Goal: Information Seeking & Learning: Understand process/instructions

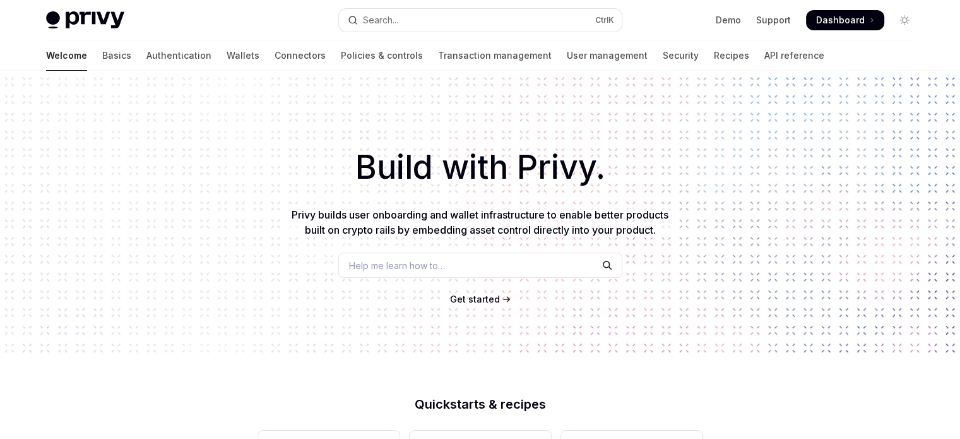
click at [468, 297] on span "Get started" at bounding box center [475, 298] width 50 height 11
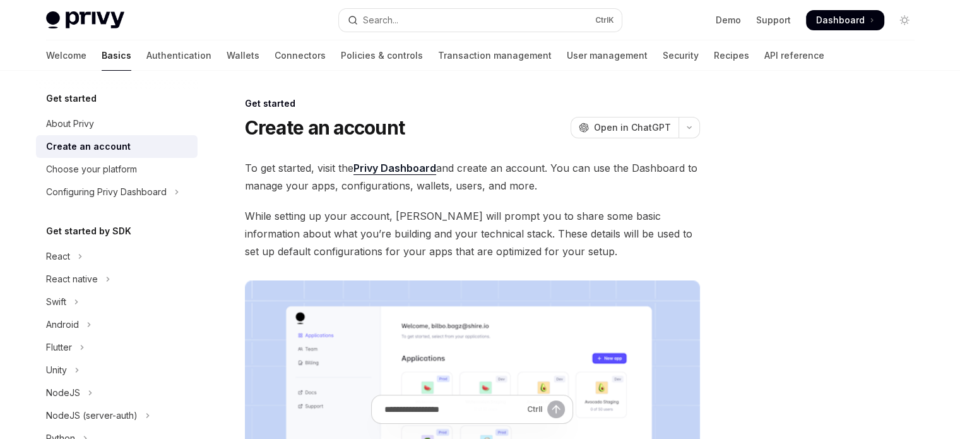
click at [389, 163] on link "Privy Dashboard" at bounding box center [394, 168] width 83 height 13
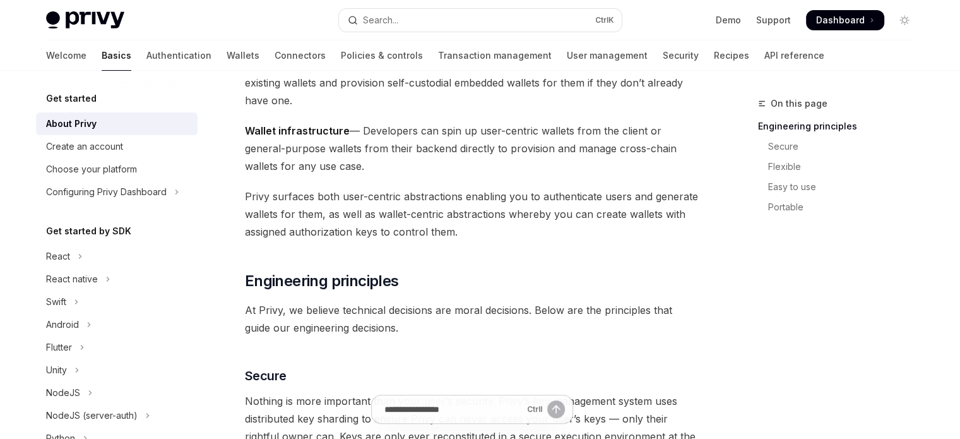
scroll to position [216, 0]
click at [411, 147] on span "Wallet infrastructure — Developers can spin up user-centric wallets from the cl…" at bounding box center [472, 148] width 455 height 53
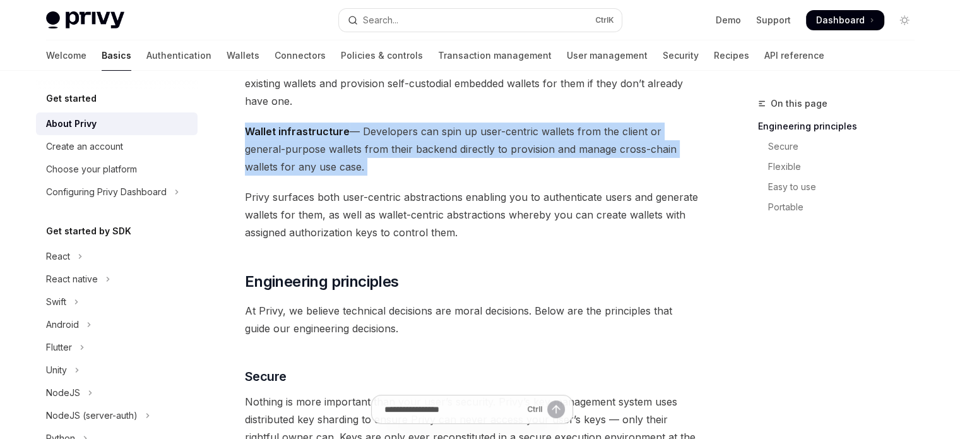
click at [411, 147] on span "Wallet infrastructure — Developers can spin up user-centric wallets from the cl…" at bounding box center [472, 148] width 455 height 53
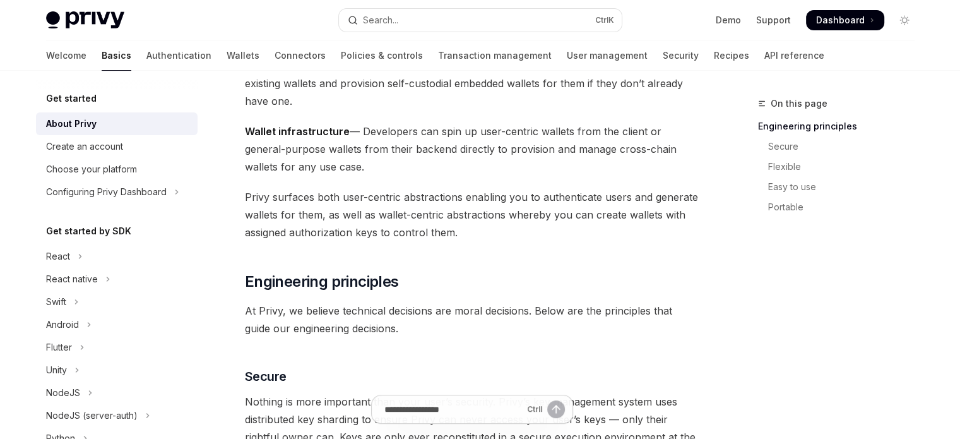
click at [351, 199] on span "Privy surfaces both user-centric abstractions enabling you to authenticate user…" at bounding box center [472, 214] width 455 height 53
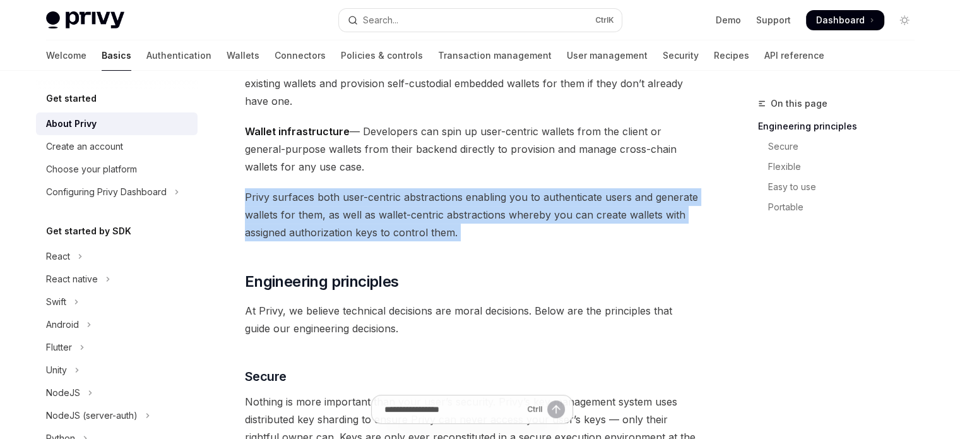
click at [351, 199] on span "Privy surfaces both user-centric abstractions enabling you to authenticate user…" at bounding box center [472, 214] width 455 height 53
click at [565, 216] on span "Privy surfaces both user-centric abstractions enabling you to authenticate user…" at bounding box center [472, 214] width 455 height 53
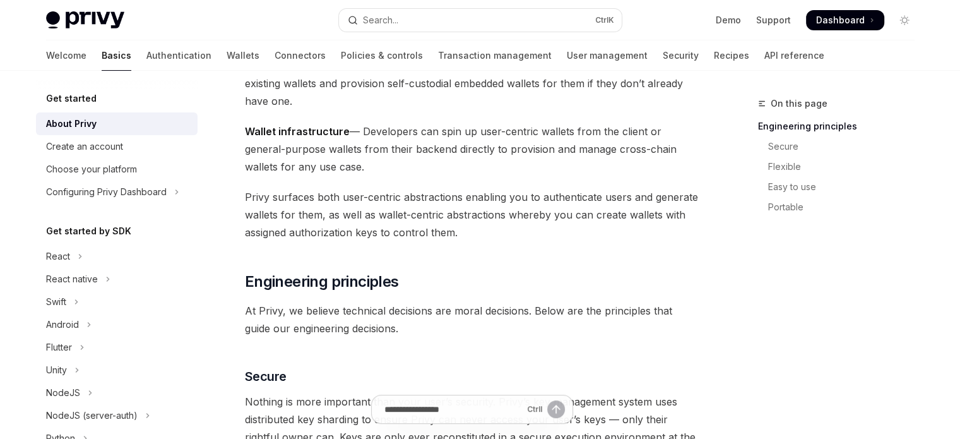
click at [360, 216] on span "Privy surfaces both user-centric abstractions enabling you to authenticate user…" at bounding box center [472, 214] width 455 height 53
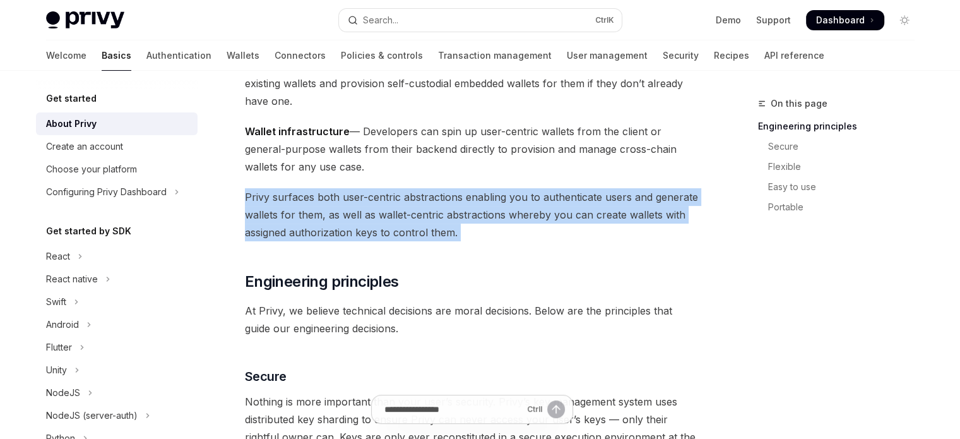
click at [360, 216] on span "Privy surfaces both user-centric abstractions enabling you to authenticate user…" at bounding box center [472, 214] width 455 height 53
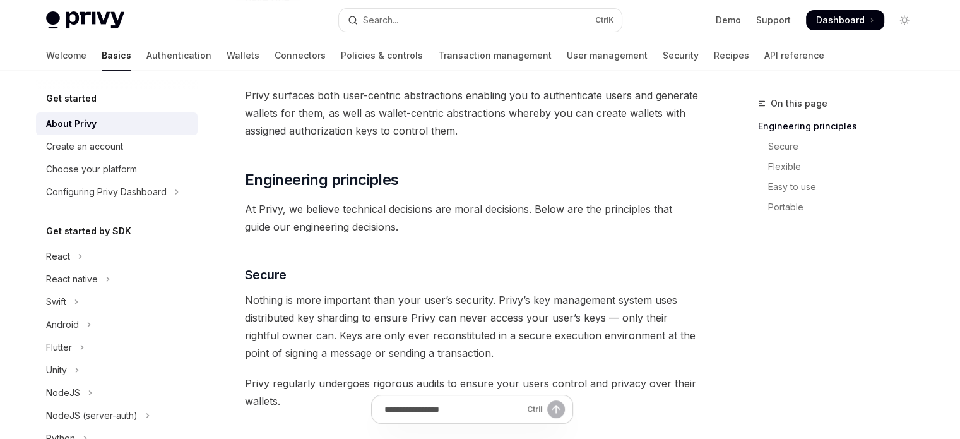
scroll to position [319, 0]
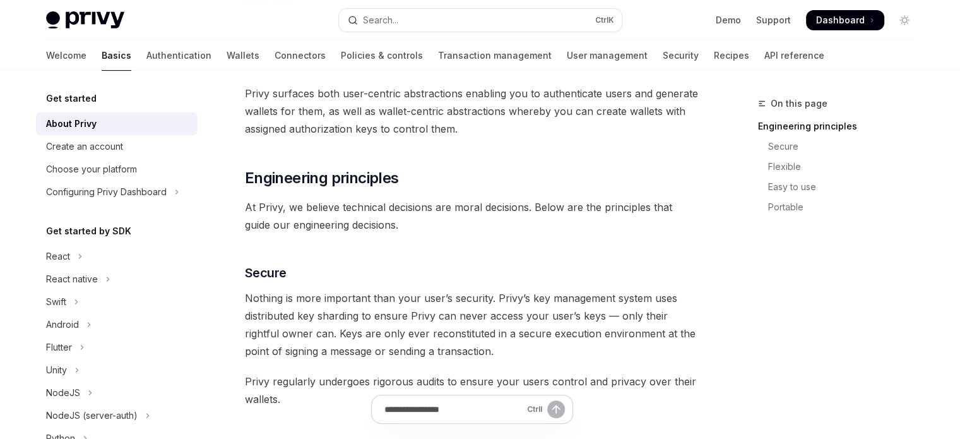
click at [503, 206] on span "At Privy, we believe technical decisions are moral decisions. Below are the pri…" at bounding box center [472, 215] width 455 height 35
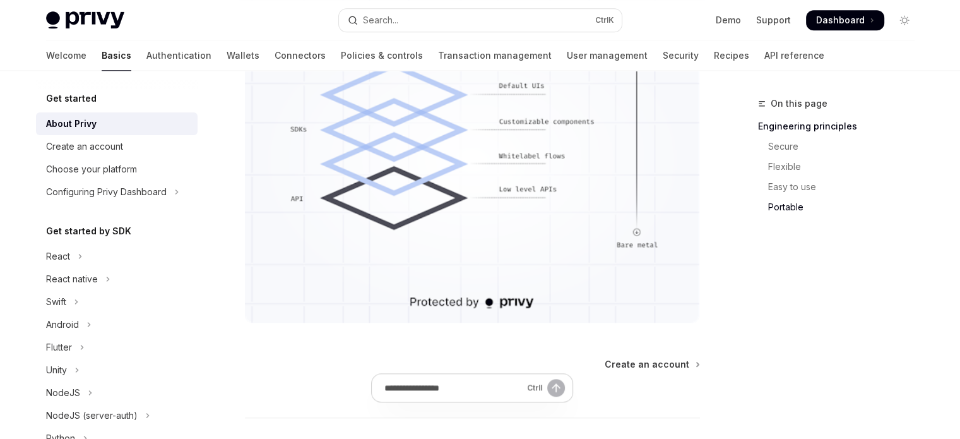
scroll to position [1228, 0]
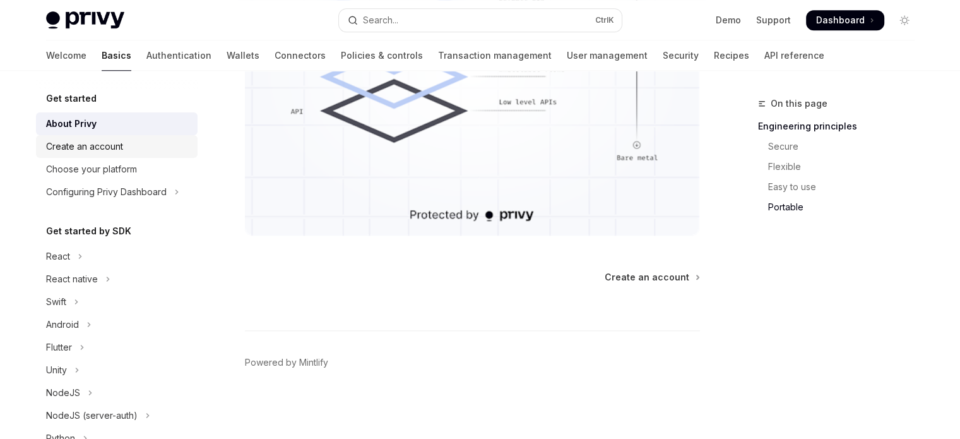
click at [86, 146] on div "Create an account" at bounding box center [84, 146] width 77 height 15
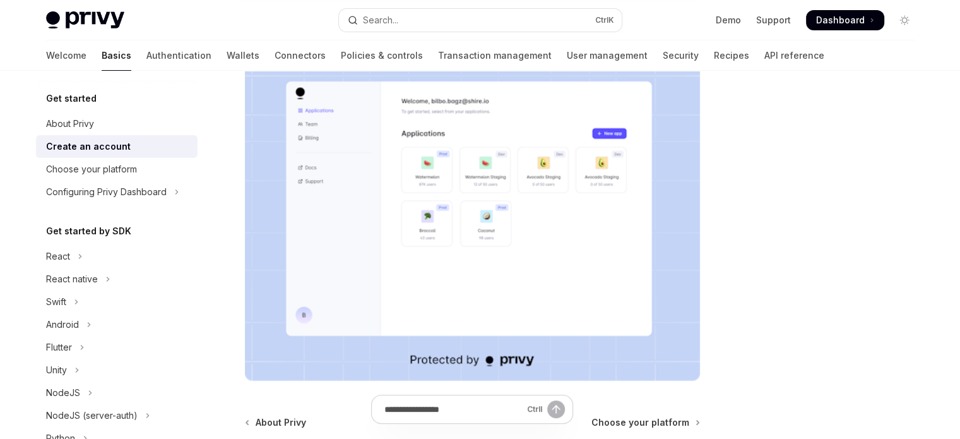
scroll to position [370, 0]
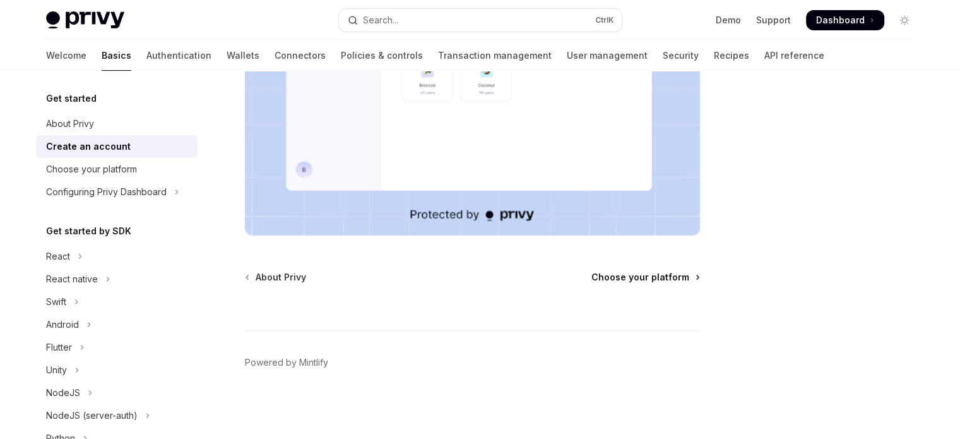
click at [681, 271] on span "Choose your platform" at bounding box center [640, 277] width 98 height 13
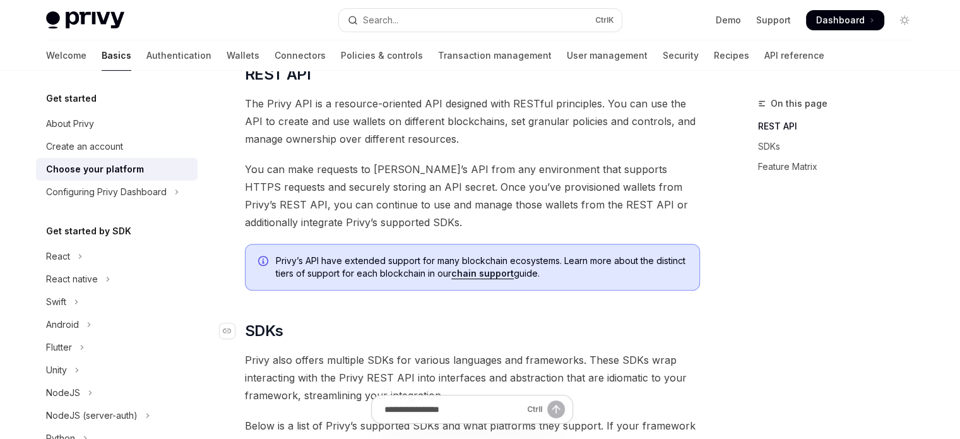
scroll to position [618, 0]
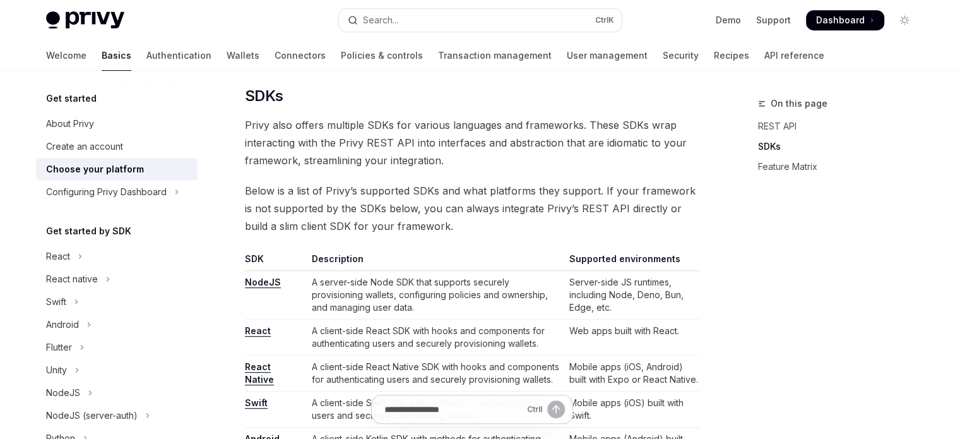
click at [427, 285] on td "A server-side Node SDK that supports securely provisioning wallets, configuring…" at bounding box center [435, 295] width 257 height 49
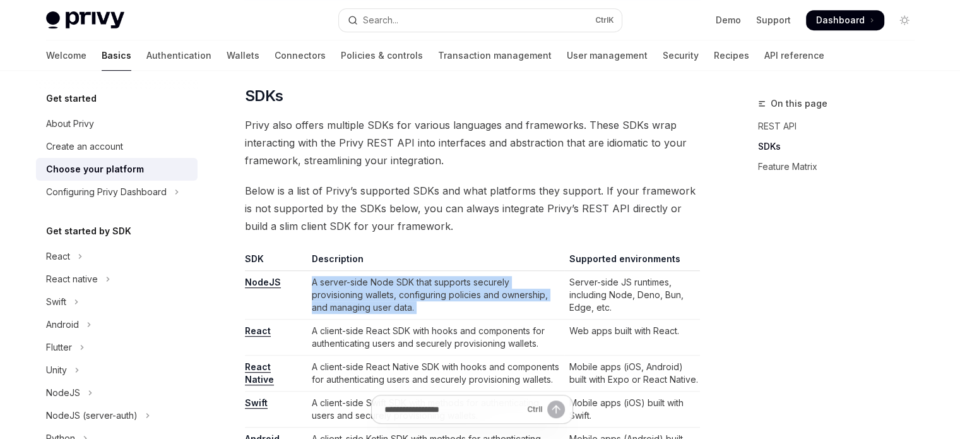
click at [427, 285] on td "A server-side Node SDK that supports securely provisioning wallets, configuring…" at bounding box center [435, 295] width 257 height 49
click at [443, 307] on td "A server-side Node SDK that supports securely provisioning wallets, configuring…" at bounding box center [435, 295] width 257 height 49
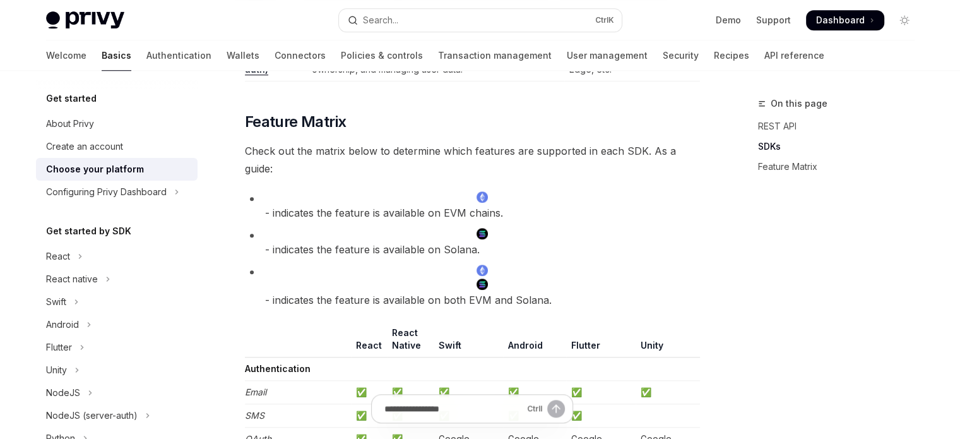
scroll to position [1124, 0]
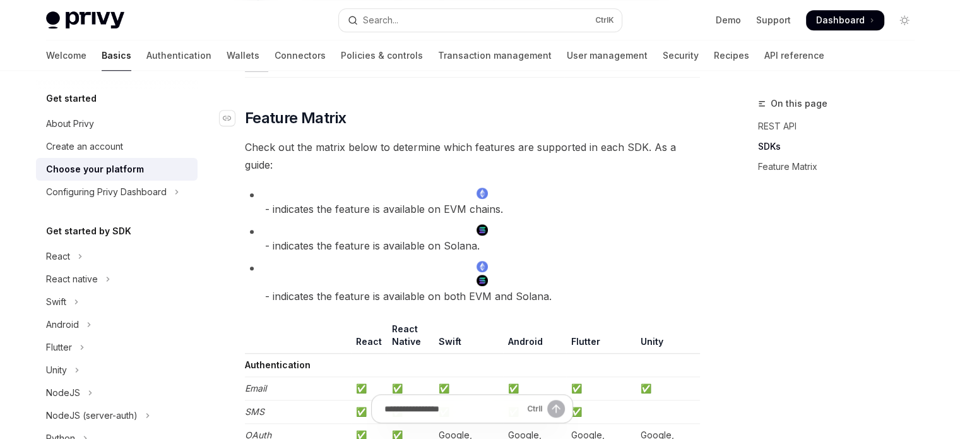
click at [297, 122] on span "Feature Matrix" at bounding box center [296, 118] width 102 height 20
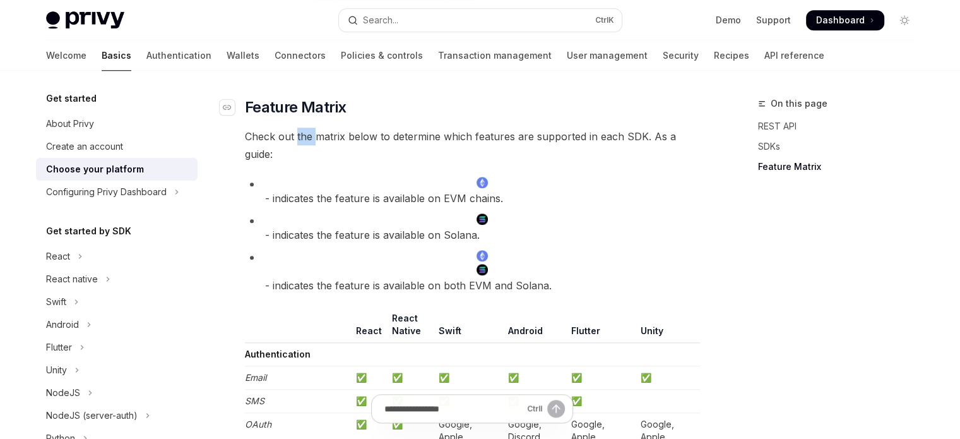
click at [297, 122] on div "Privy builds flexible wallet and key management infrastructure to power better …" at bounding box center [472, 376] width 455 height 2705
click at [435, 219] on div at bounding box center [482, 219] width 435 height 14
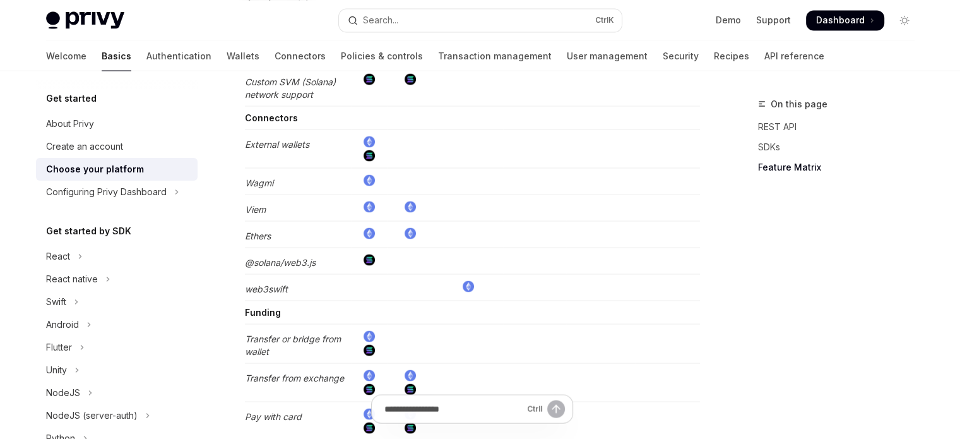
scroll to position [2596, 0]
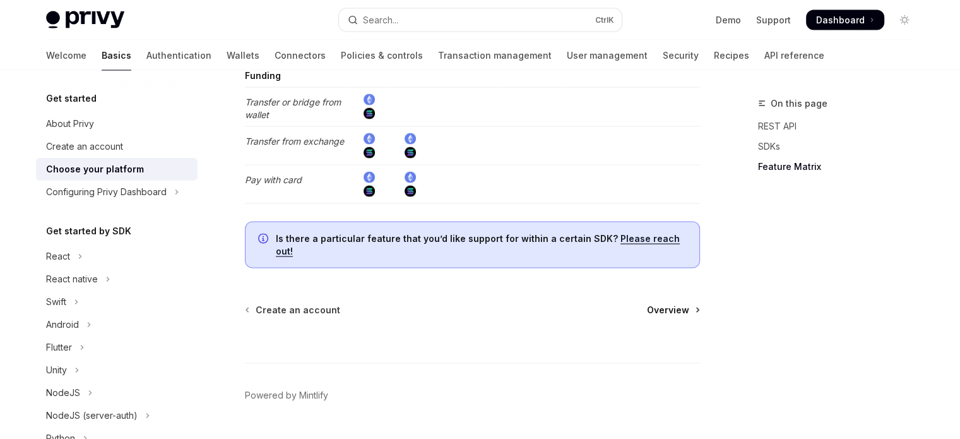
click at [674, 303] on span "Overview" at bounding box center [668, 309] width 42 height 13
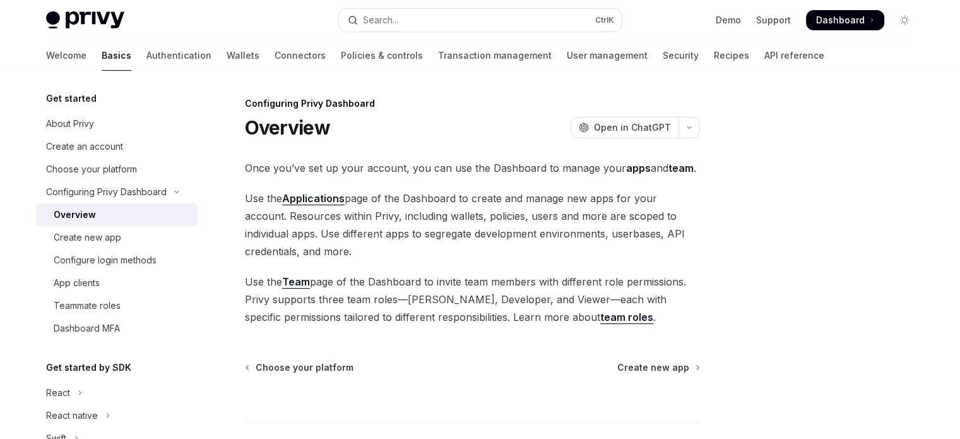
click at [322, 179] on div "Once you’ve set up your account, you can use the Dashboard to manage your apps …" at bounding box center [472, 242] width 455 height 167
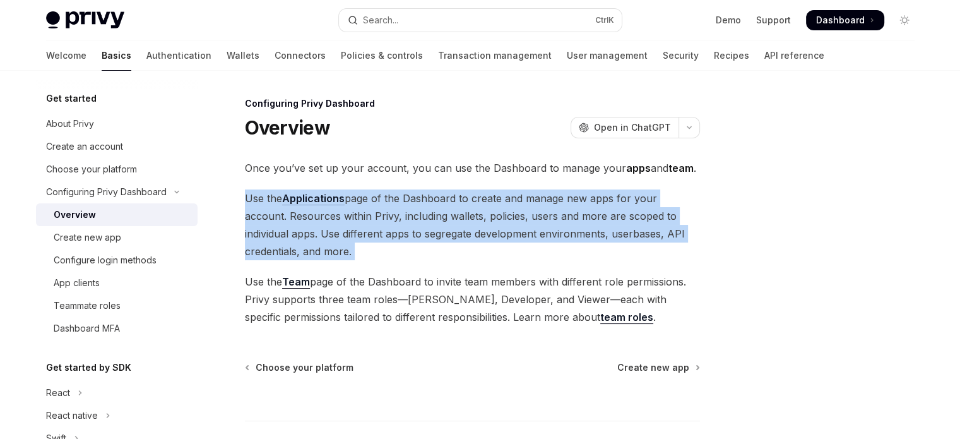
click at [322, 179] on div "Once you’ve set up your account, you can use the Dashboard to manage your apps …" at bounding box center [472, 242] width 455 height 167
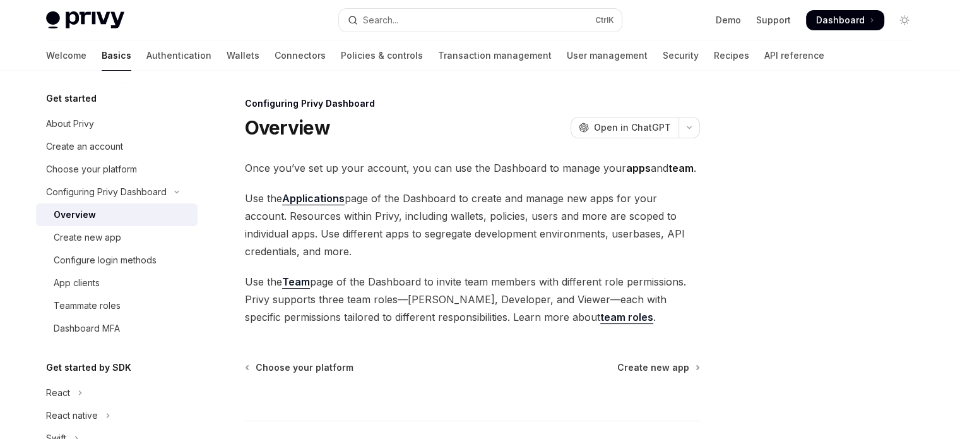
click at [399, 167] on span "Once you’ve set up your account, you can use the Dashboard to manage your apps …" at bounding box center [472, 168] width 455 height 18
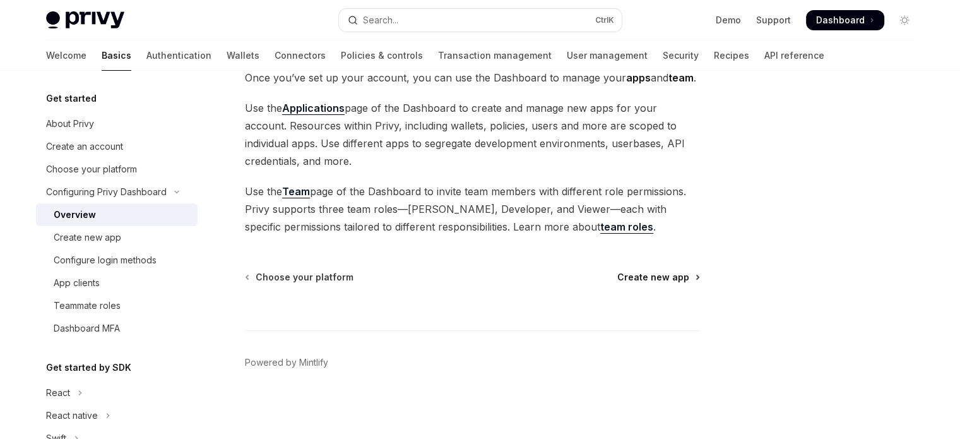
click at [678, 279] on span "Create new app" at bounding box center [653, 277] width 72 height 13
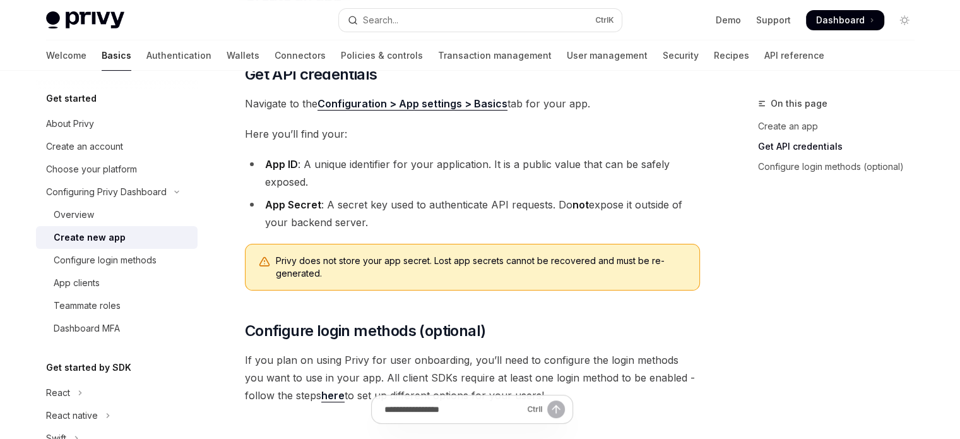
scroll to position [466, 0]
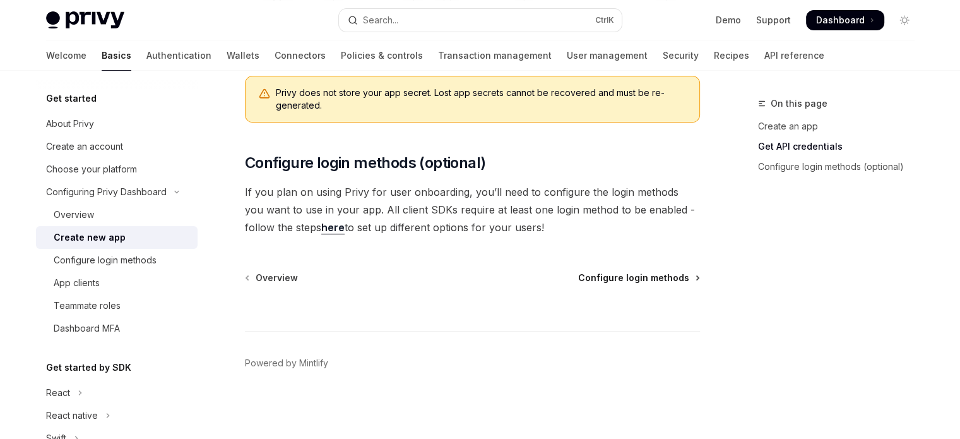
click at [648, 274] on span "Configure login methods" at bounding box center [633, 277] width 111 height 13
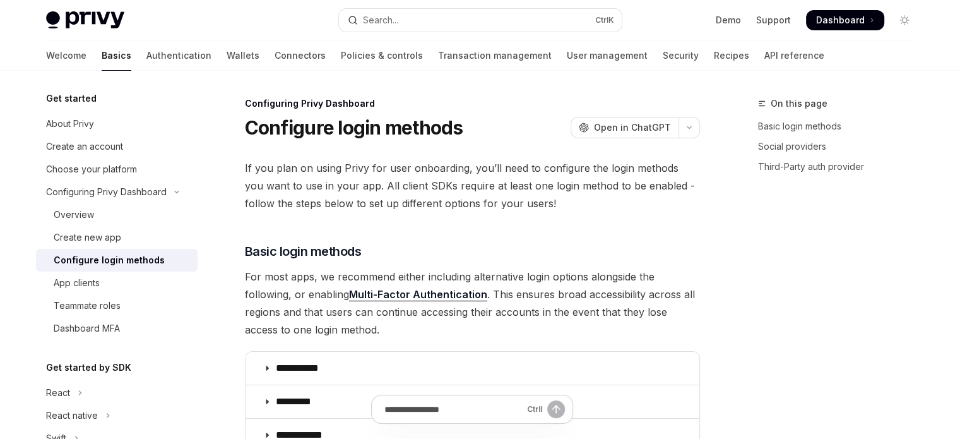
scroll to position [785, 0]
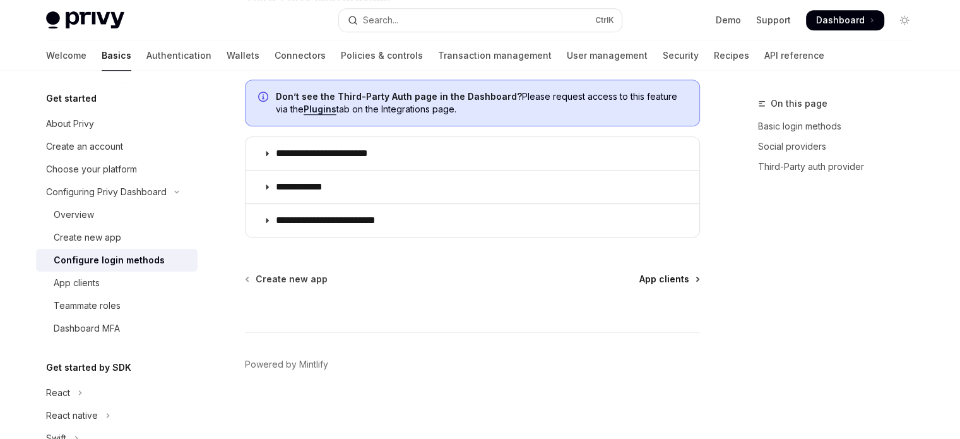
click at [663, 277] on span "App clients" at bounding box center [664, 279] width 50 height 13
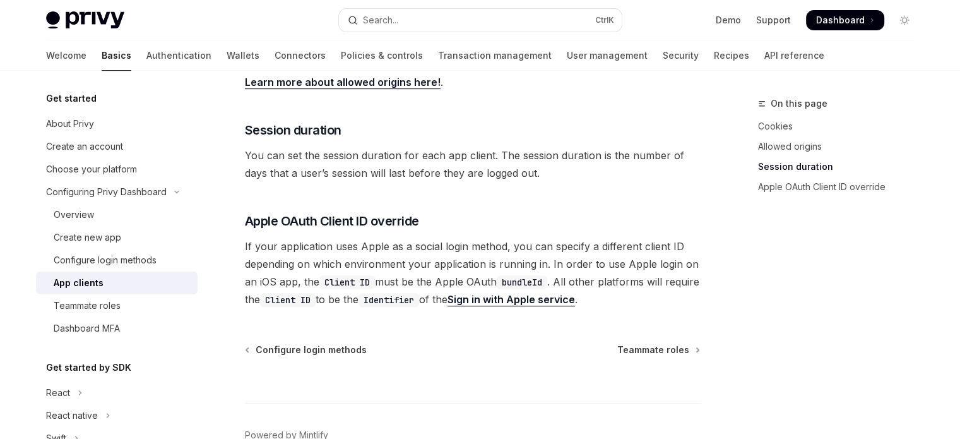
scroll to position [603, 0]
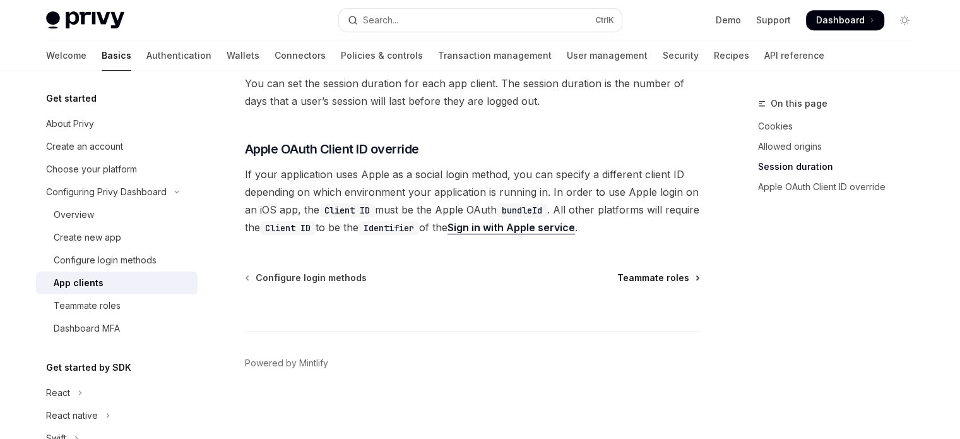
click at [661, 275] on span "Teammate roles" at bounding box center [653, 277] width 72 height 13
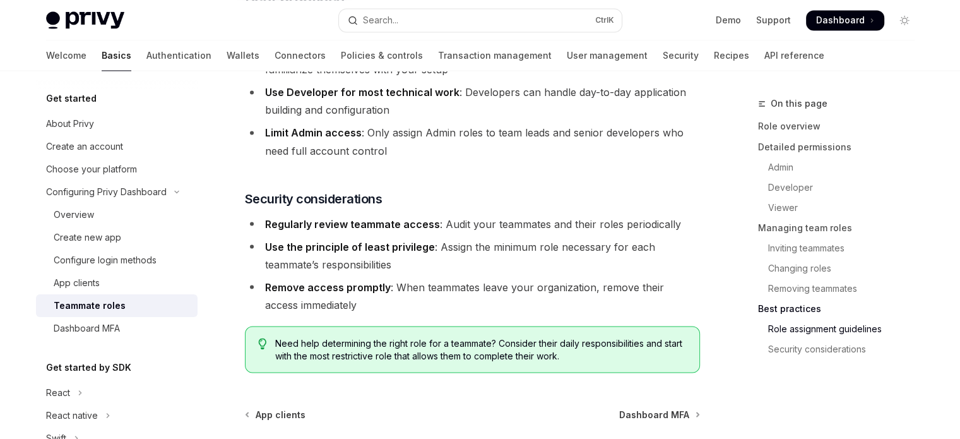
scroll to position [2357, 0]
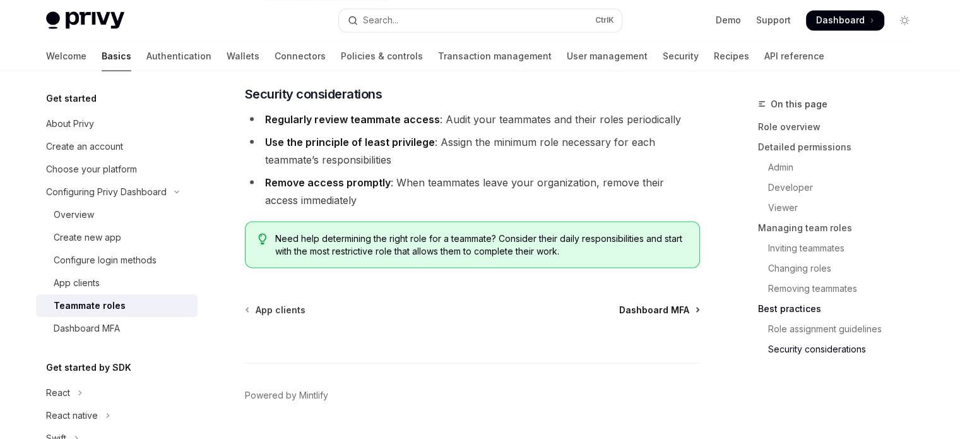
click at [666, 303] on span "Dashboard MFA" at bounding box center [654, 309] width 70 height 13
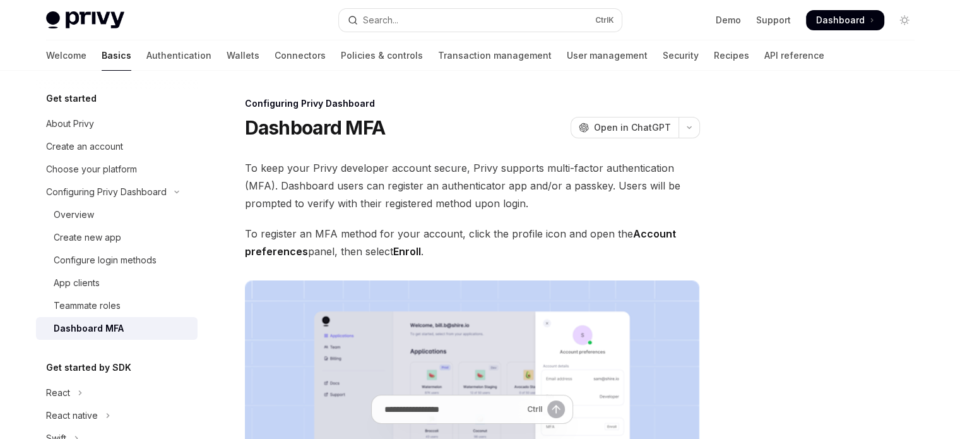
click at [358, 170] on span "To keep your Privy developer account secure, Privy supports multi-factor authen…" at bounding box center [472, 185] width 455 height 53
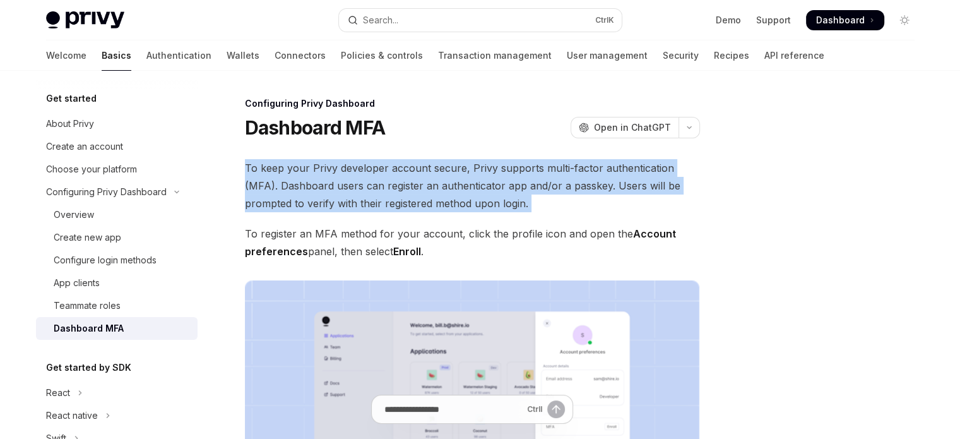
click at [358, 170] on span "To keep your Privy developer account secure, Privy supports multi-factor authen…" at bounding box center [472, 185] width 455 height 53
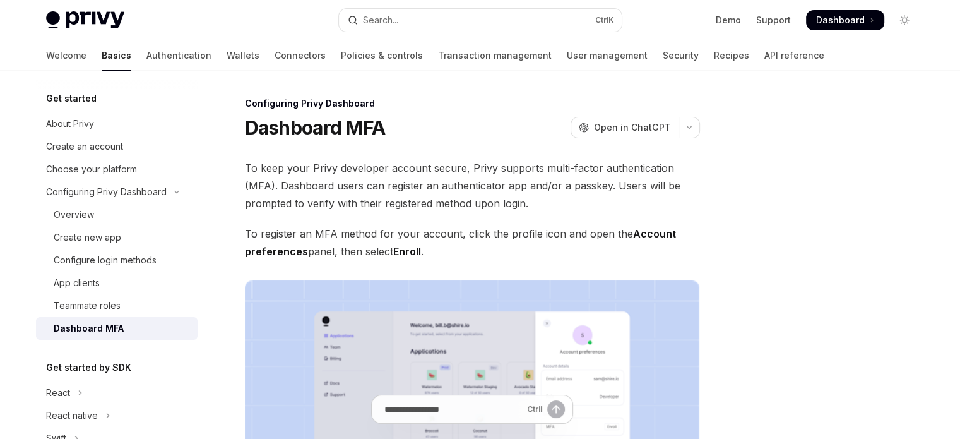
click at [449, 216] on div "To keep your Privy developer account secure, Privy supports multi-factor authen…" at bounding box center [472, 382] width 455 height 446
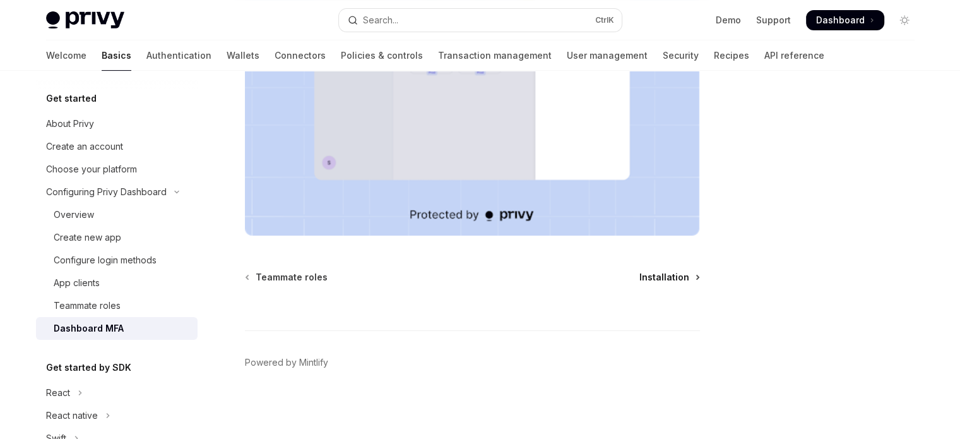
click at [651, 271] on span "Installation" at bounding box center [664, 277] width 50 height 13
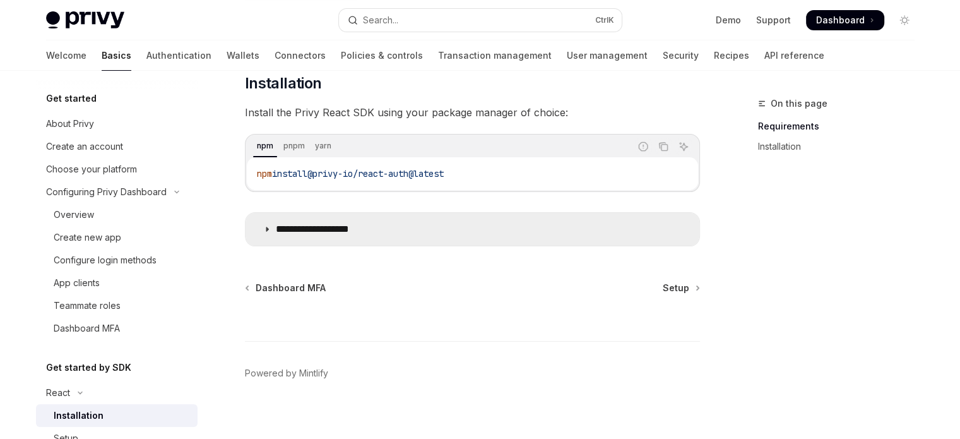
scroll to position [129, 0]
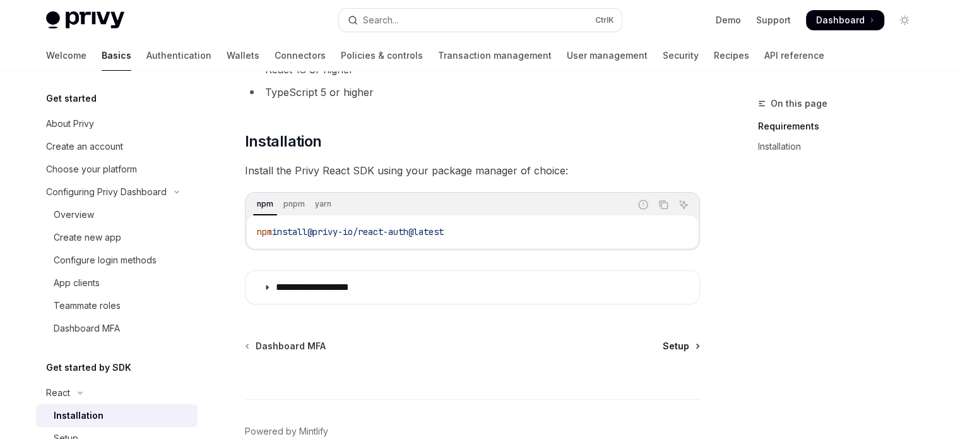
click at [679, 343] on span "Setup" at bounding box center [675, 345] width 26 height 13
type textarea "*"
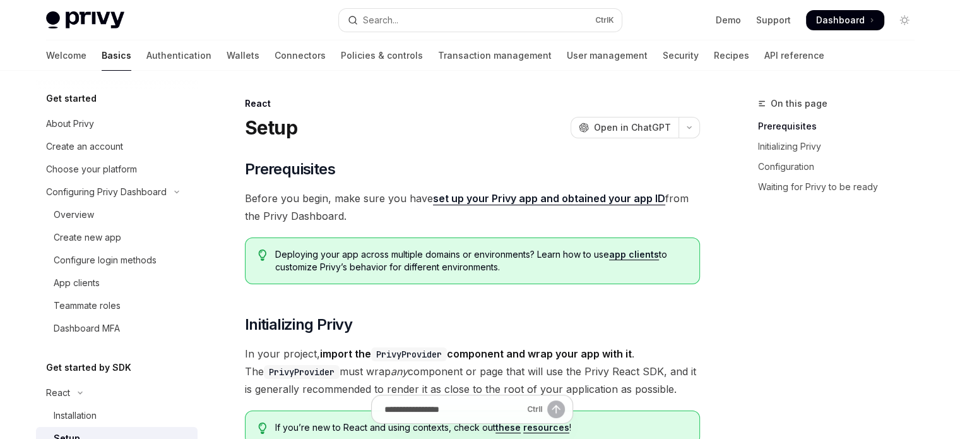
scroll to position [183, 0]
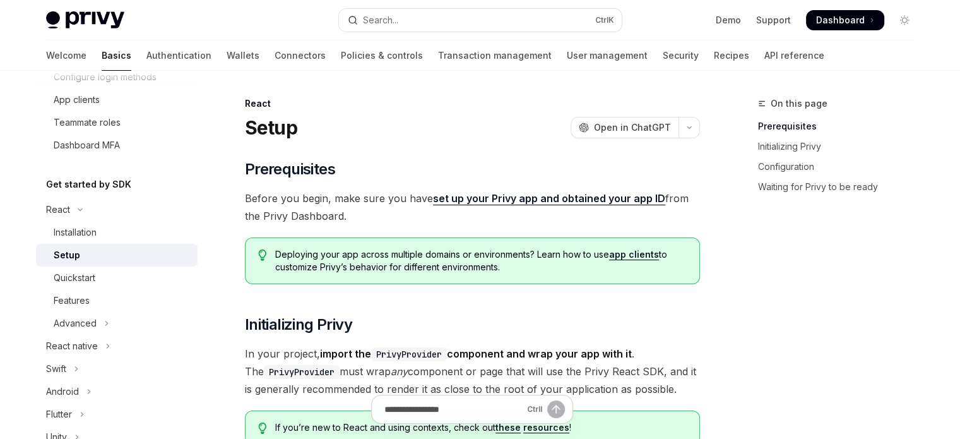
click at [385, 196] on span "Before you begin, make sure you have set up your Privy app and obtained your ap…" at bounding box center [472, 206] width 455 height 35
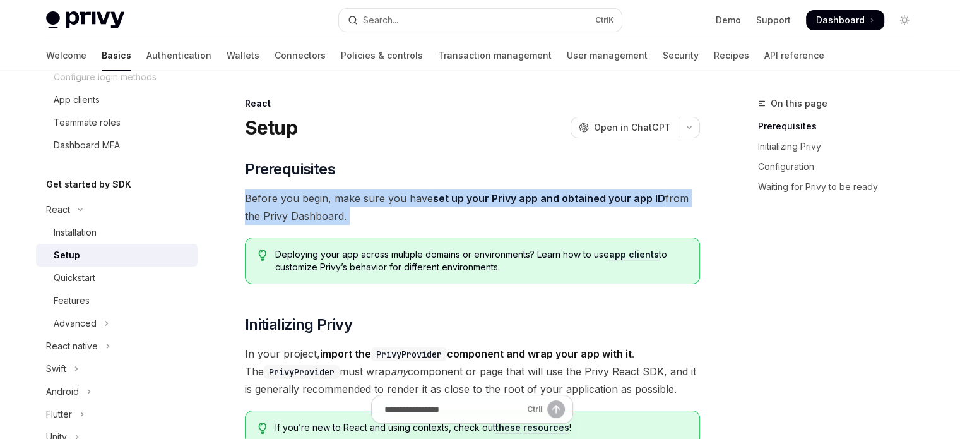
click at [385, 196] on span "Before you begin, make sure you have set up your Privy app and obtained your ap…" at bounding box center [472, 206] width 455 height 35
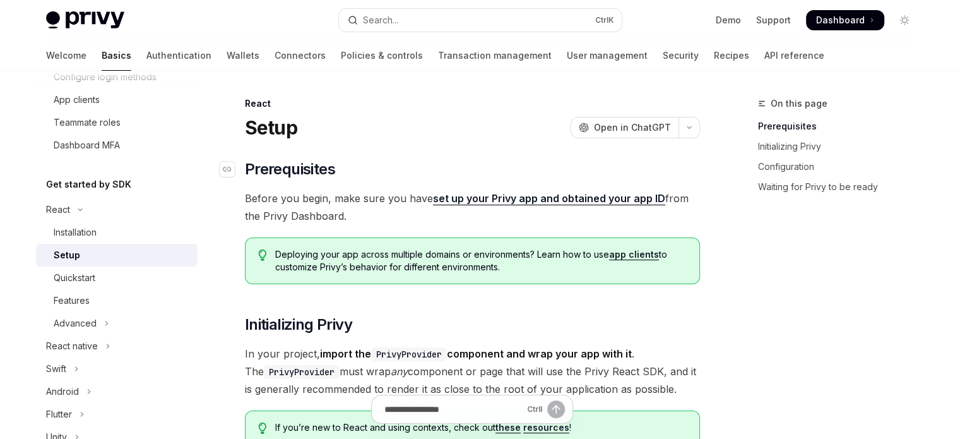
click at [409, 163] on h2 "​ Prerequisites" at bounding box center [472, 169] width 455 height 20
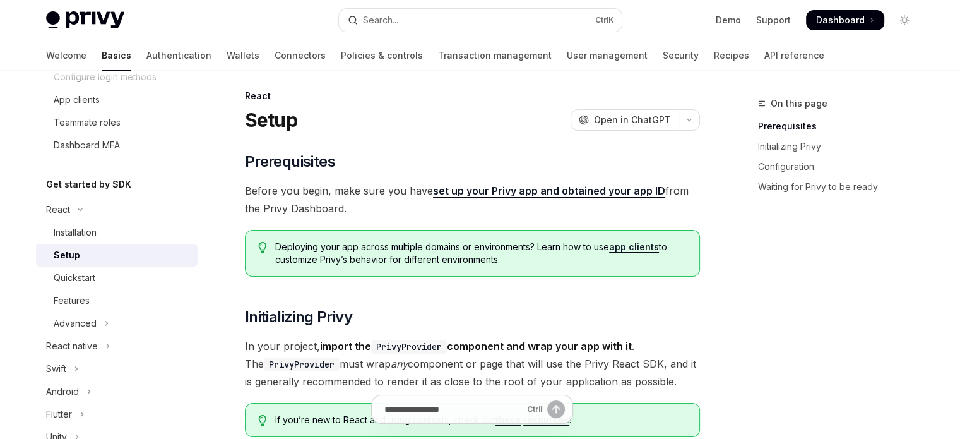
scroll to position [9, 0]
click at [390, 244] on span "Deploying your app across multiple domains or environments? Learn how to use ap…" at bounding box center [480, 251] width 411 height 25
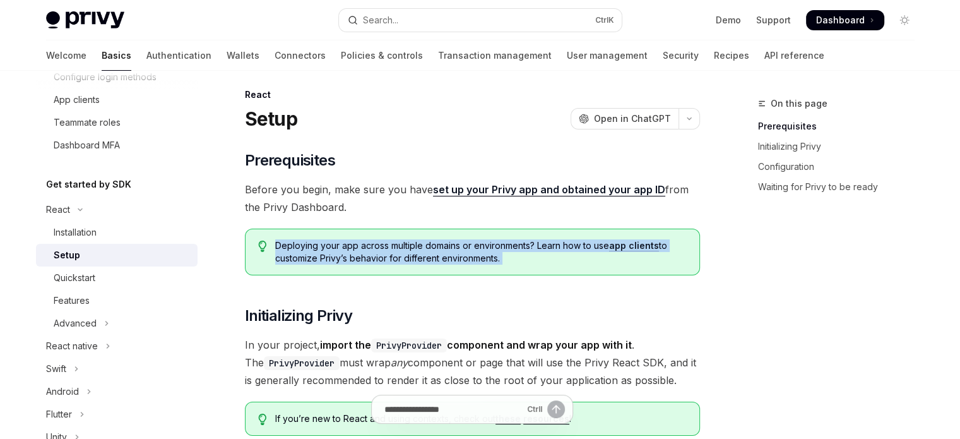
click at [390, 244] on span "Deploying your app across multiple domains or environments? Learn how to use ap…" at bounding box center [480, 251] width 411 height 25
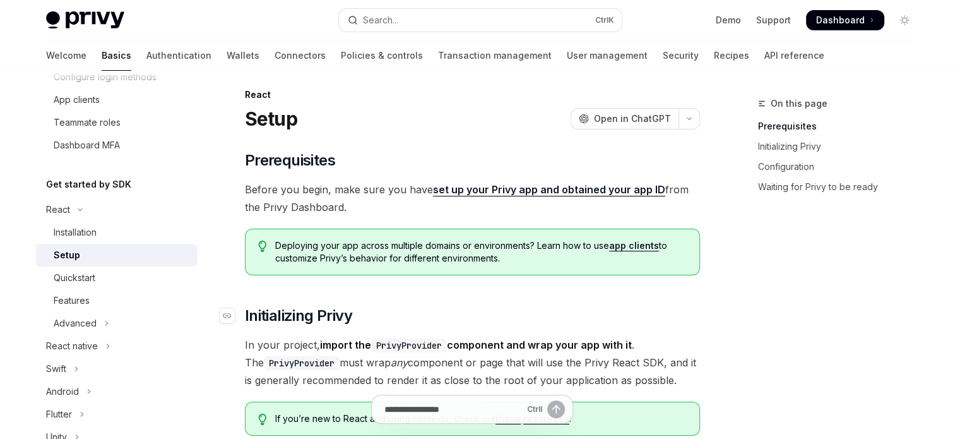
click at [444, 320] on h2 "​ Initializing Privy" at bounding box center [472, 315] width 455 height 20
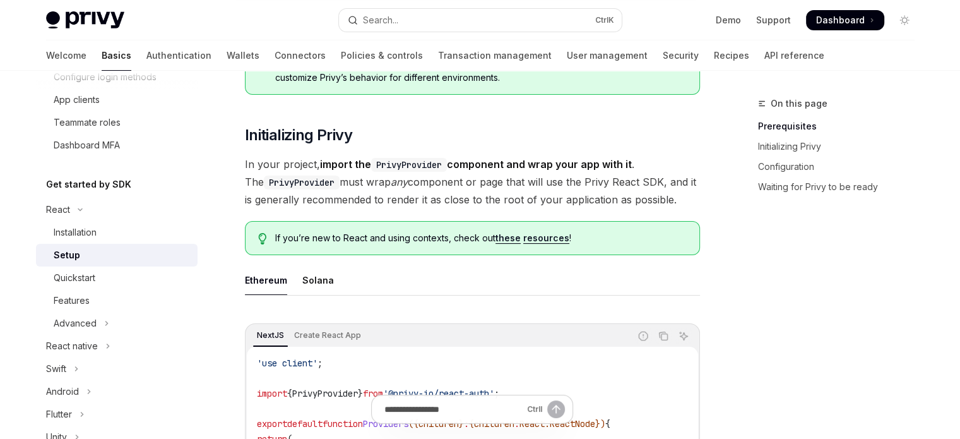
click at [351, 242] on span "If you’re new to React and using contexts, check out these resources !" at bounding box center [480, 238] width 411 height 13
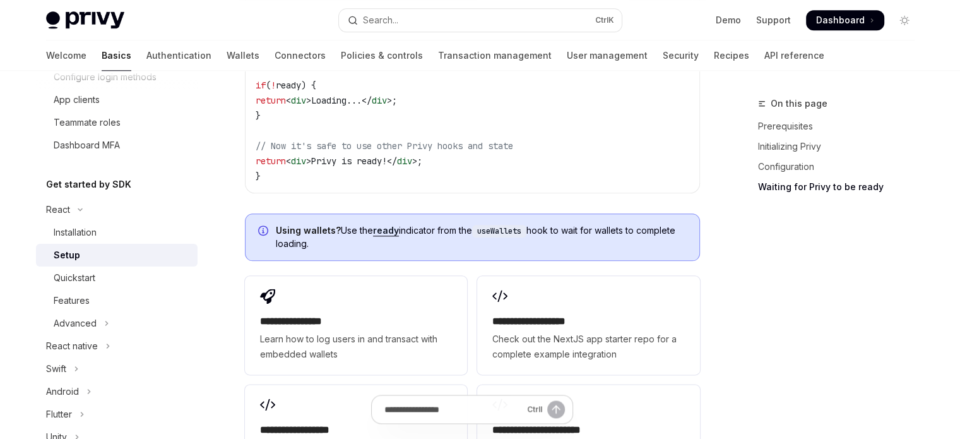
scroll to position [1516, 0]
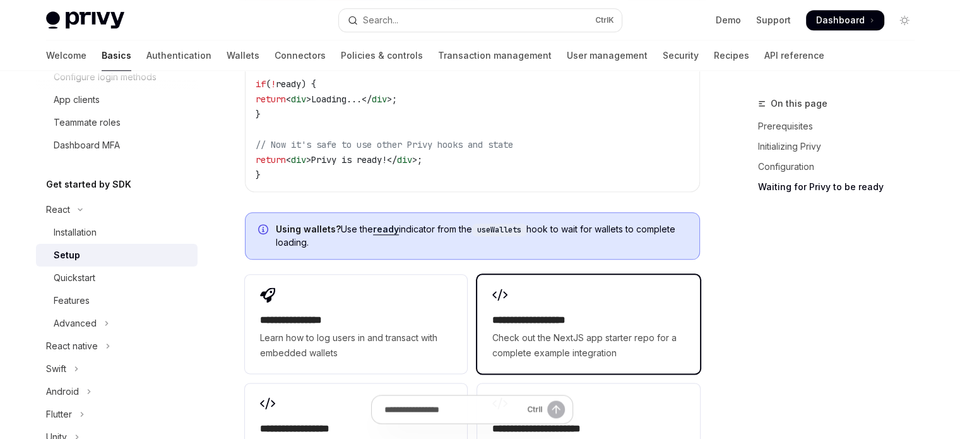
click at [502, 330] on span "Check out the NextJS app starter repo for a complete example integration" at bounding box center [588, 345] width 192 height 30
